Goal: Find contact information: Find contact information

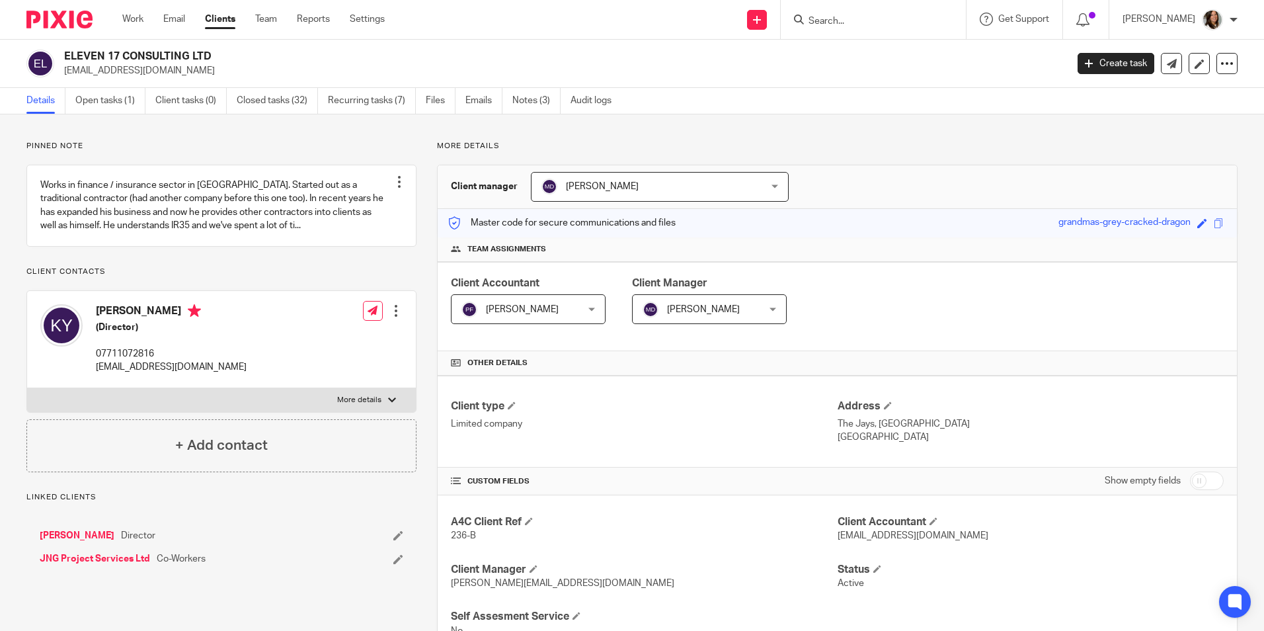
click at [852, 24] on input "Search" at bounding box center [866, 22] width 119 height 12
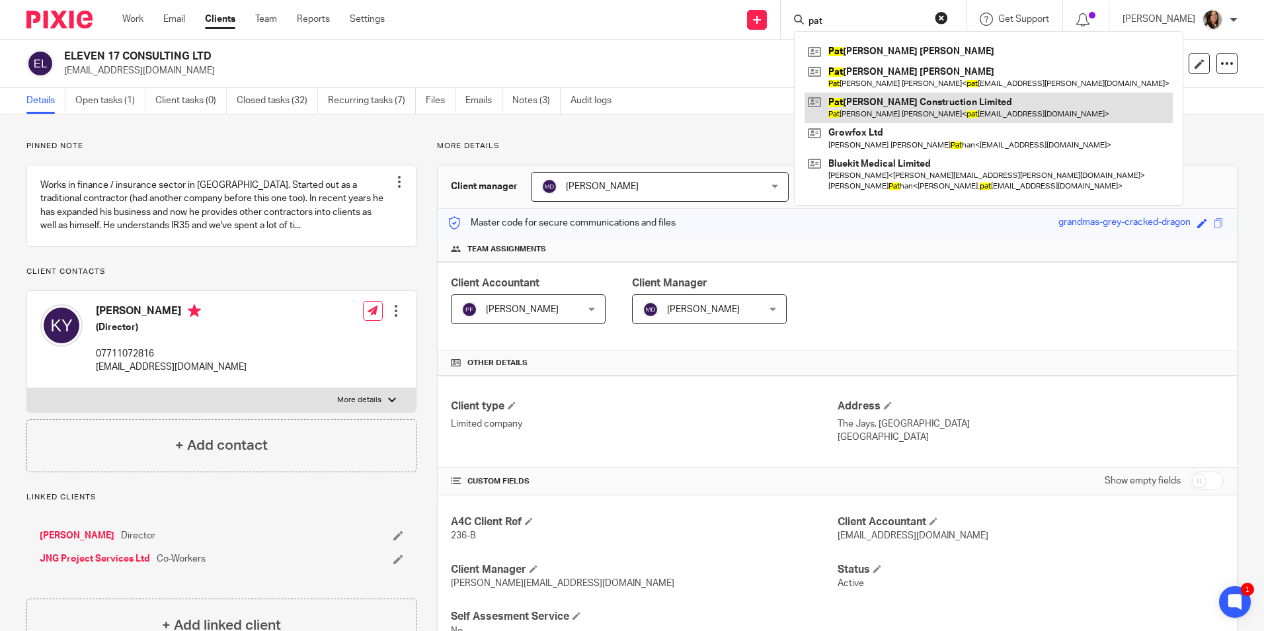
type input "pat"
click at [866, 104] on link at bounding box center [989, 108] width 368 height 30
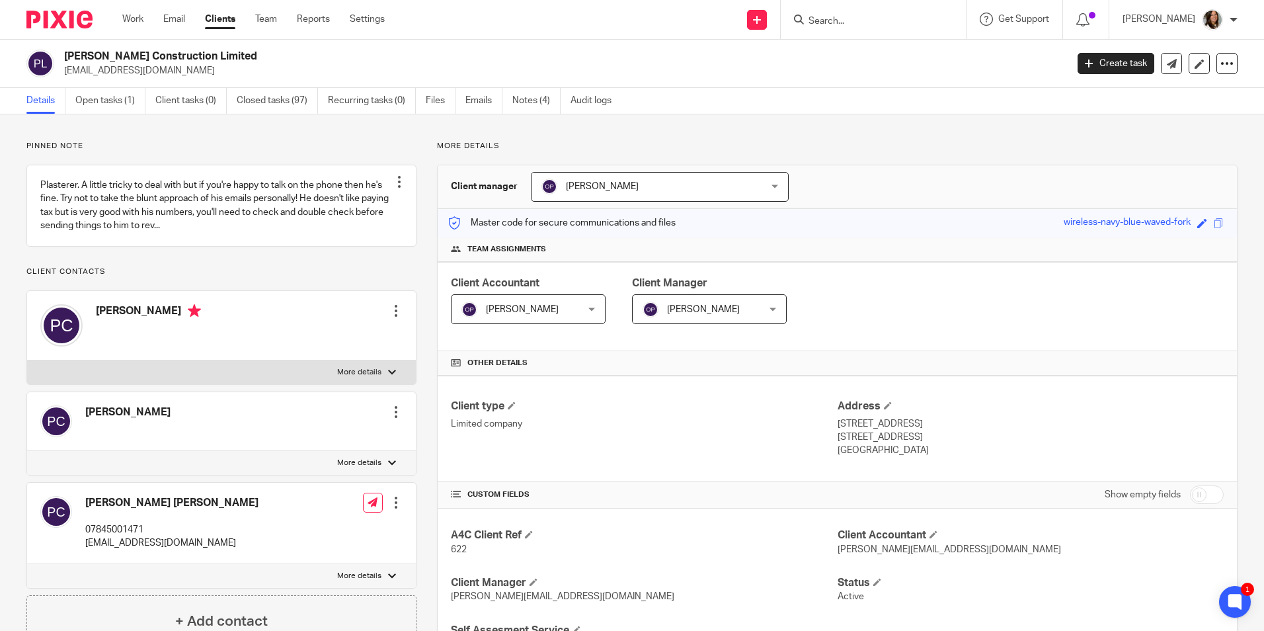
drag, startPoint x: 922, startPoint y: 438, endPoint x: 832, endPoint y: 426, distance: 90.7
click at [838, 426] on div "Address [STREET_ADDRESS] [STREET_ADDRESS] [GEOGRAPHIC_DATA]" at bounding box center [1031, 428] width 386 height 58
copy div "[STREET_ADDRESS]"
drag, startPoint x: 265, startPoint y: 559, endPoint x: 87, endPoint y: 559, distance: 178.5
click at [87, 559] on div "[PERSON_NAME] [PERSON_NAME] 07845001471 [EMAIL_ADDRESS][DOMAIN_NAME] Edit conta…" at bounding box center [221, 523] width 389 height 81
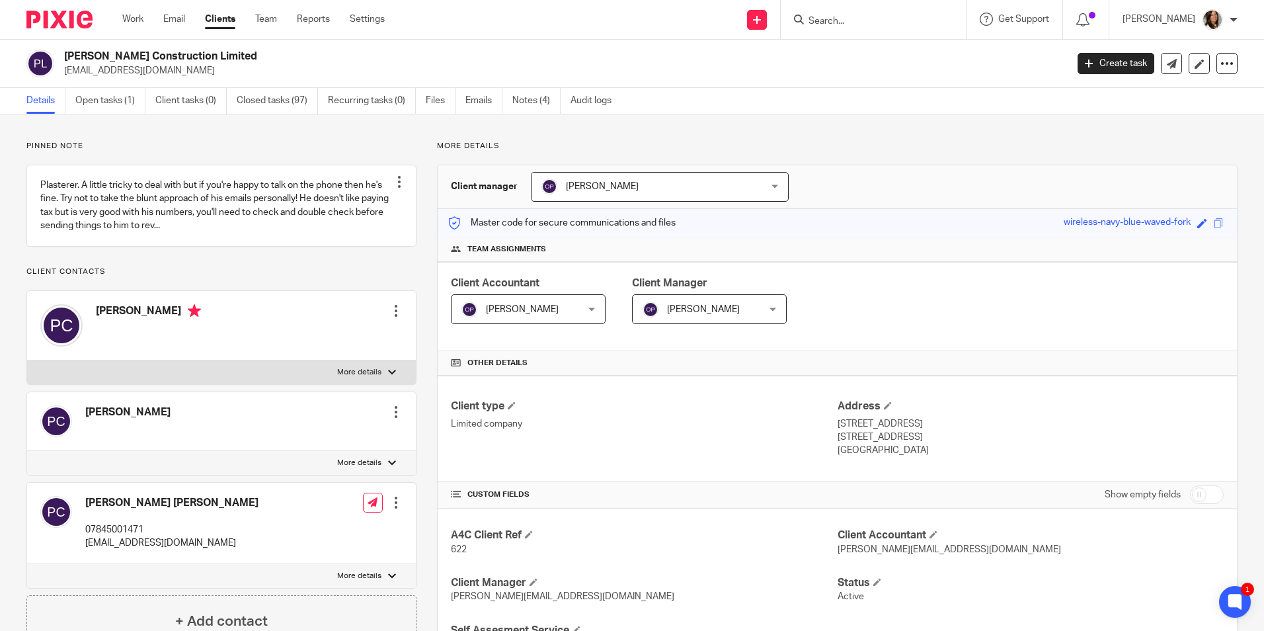
copy p "[EMAIL_ADDRESS][DOMAIN_NAME]"
